Goal: Use online tool/utility: Utilize a website feature to perform a specific function

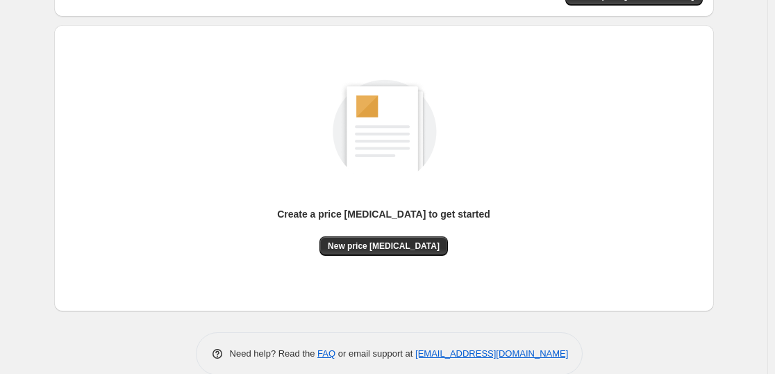
scroll to position [147, 0]
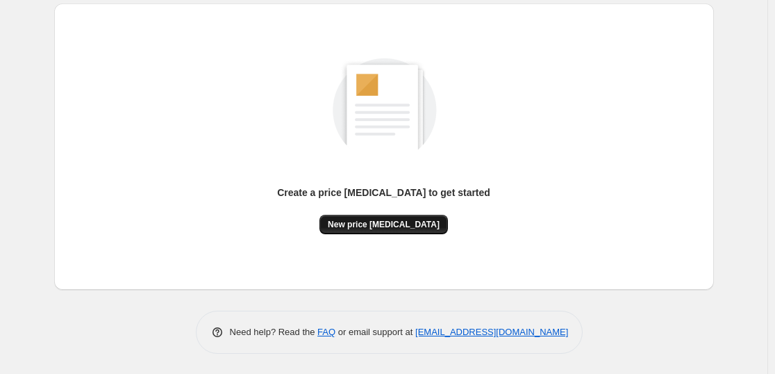
click at [376, 231] on button "New price [MEDICAL_DATA]" at bounding box center [383, 224] width 128 height 19
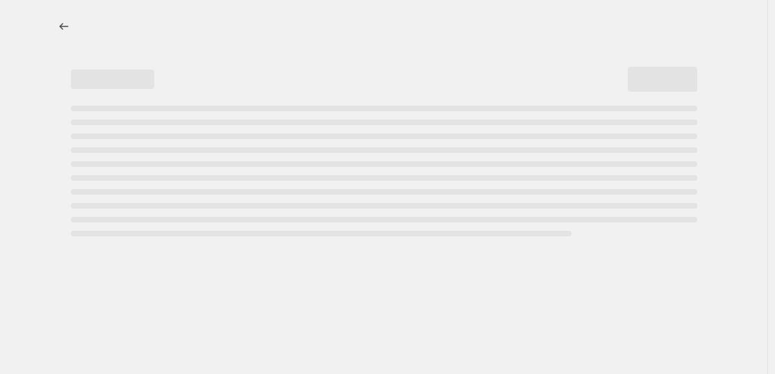
select select "percentage"
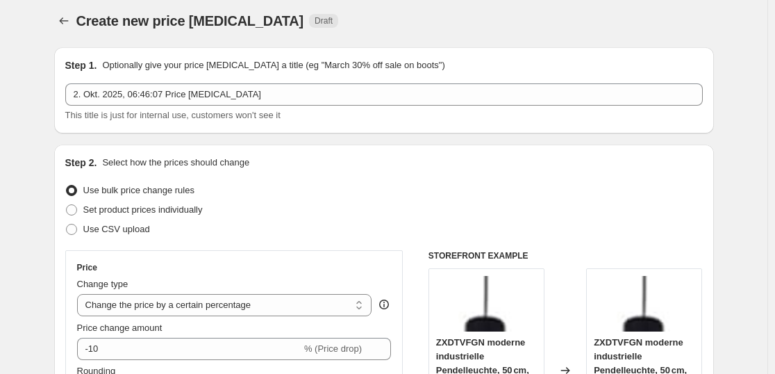
scroll to position [6, 0]
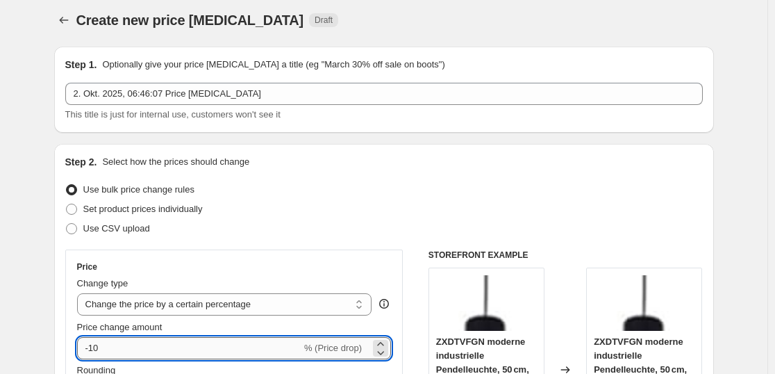
click at [142, 345] on input "-10" at bounding box center [189, 348] width 224 height 22
type input "-1"
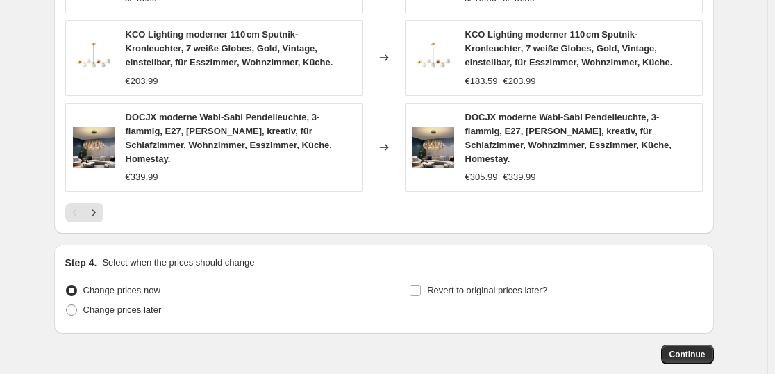
scroll to position [1107, 0]
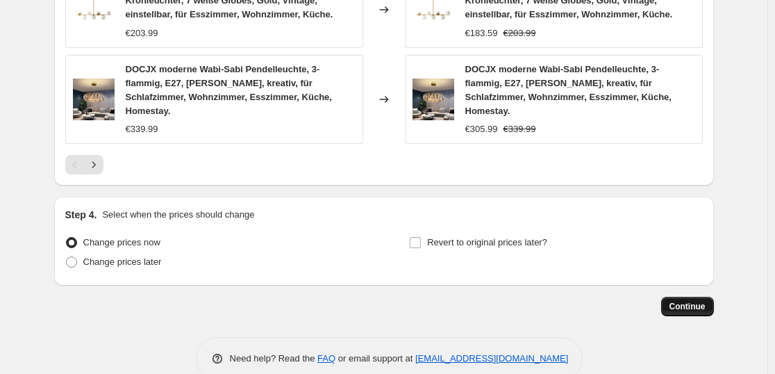
type input "-35"
click at [701, 301] on span "Continue" at bounding box center [688, 306] width 36 height 11
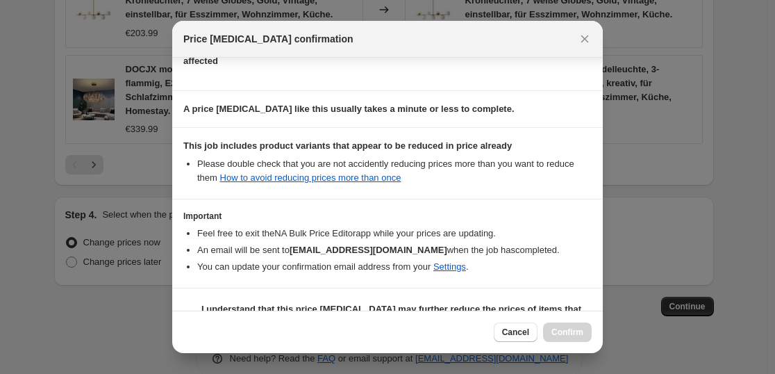
scroll to position [211, 0]
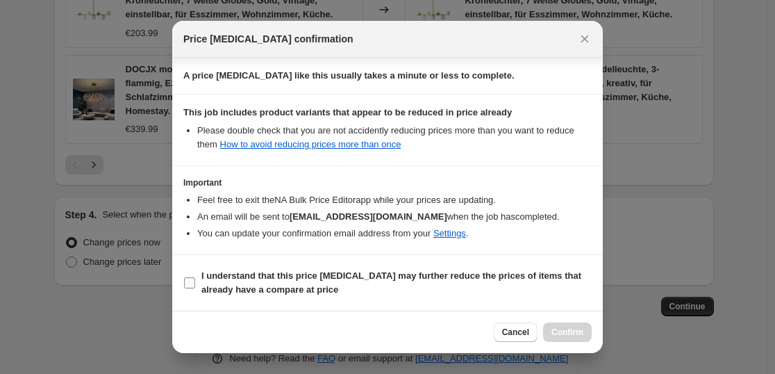
click at [299, 285] on b "I understand that this price [MEDICAL_DATA] may further reduce the prices of it…" at bounding box center [391, 282] width 380 height 24
click at [195, 285] on input "I understand that this price [MEDICAL_DATA] may further reduce the prices of it…" at bounding box center [189, 282] width 11 height 11
checkbox input "true"
click at [563, 322] on button "Confirm" at bounding box center [567, 331] width 49 height 19
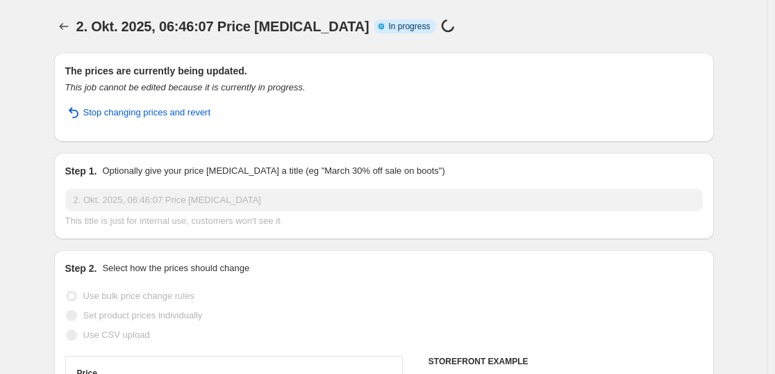
select select "percentage"
